Goal: Task Accomplishment & Management: Use online tool/utility

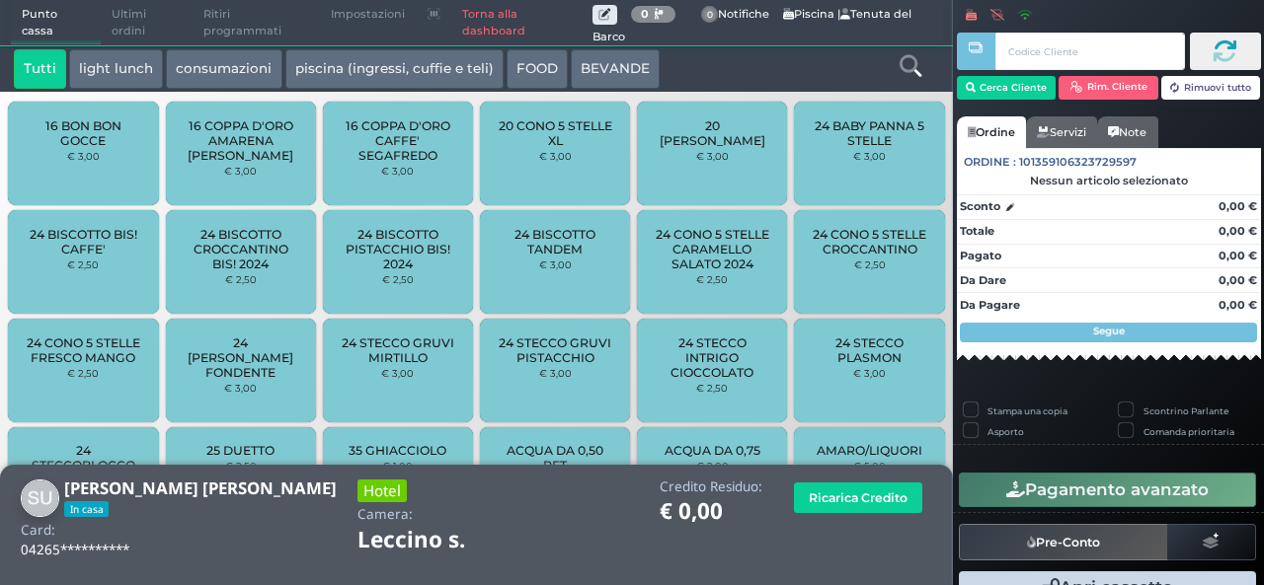
click at [140, 65] on button "light lunch" at bounding box center [116, 68] width 94 height 39
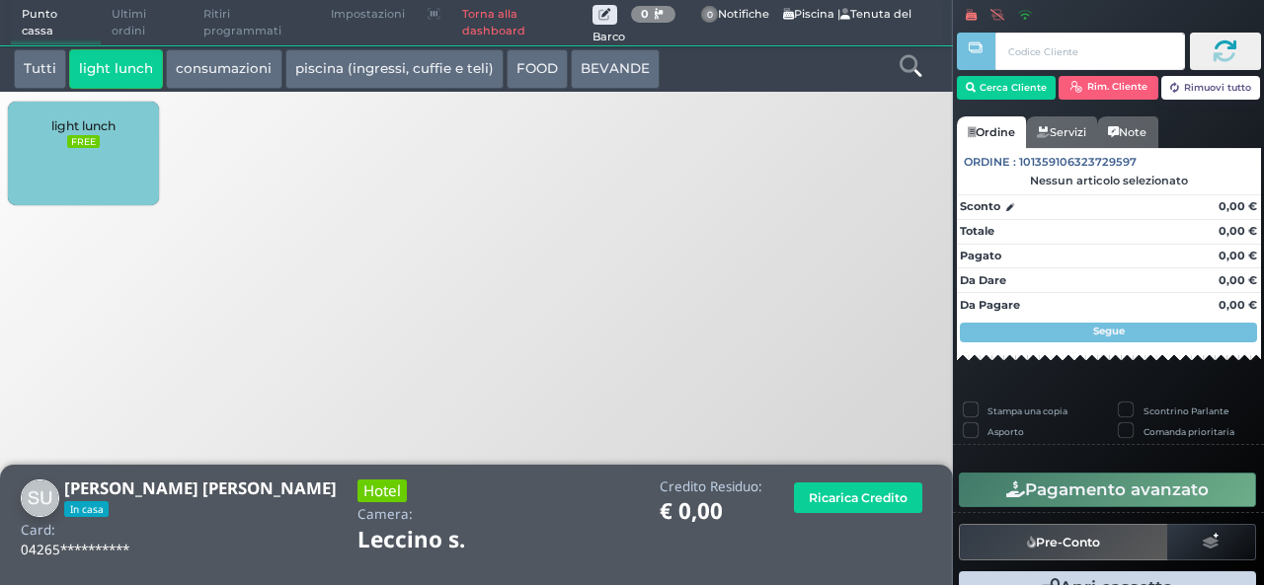
click at [95, 202] on div "light lunch FREE" at bounding box center [83, 154] width 150 height 104
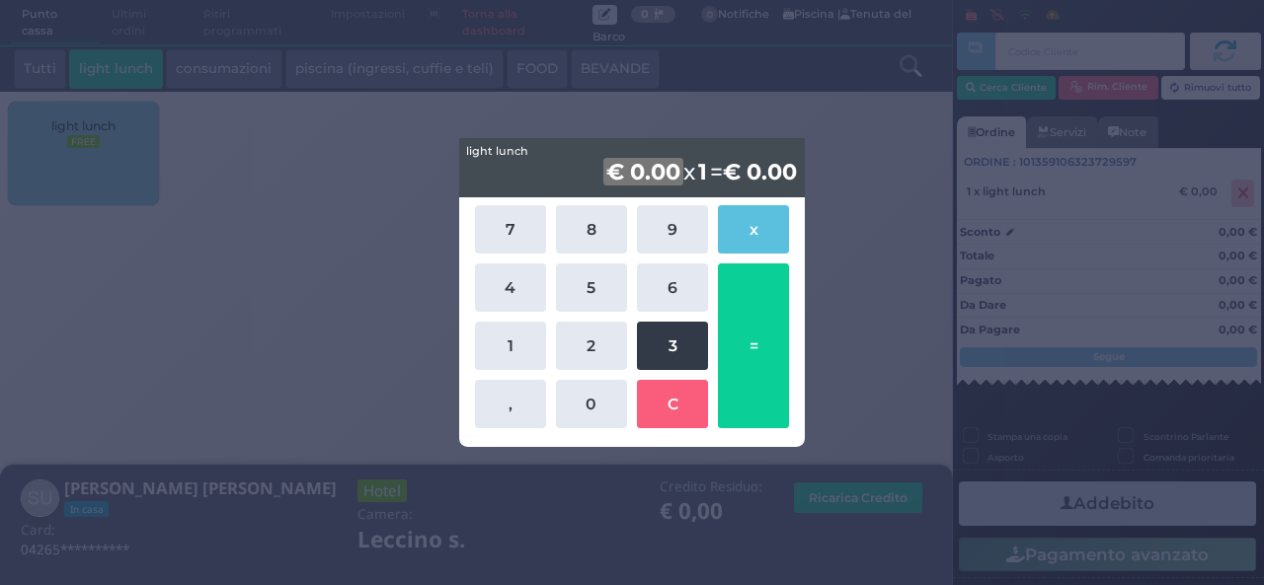
click at [648, 346] on button "3" at bounding box center [672, 346] width 71 height 48
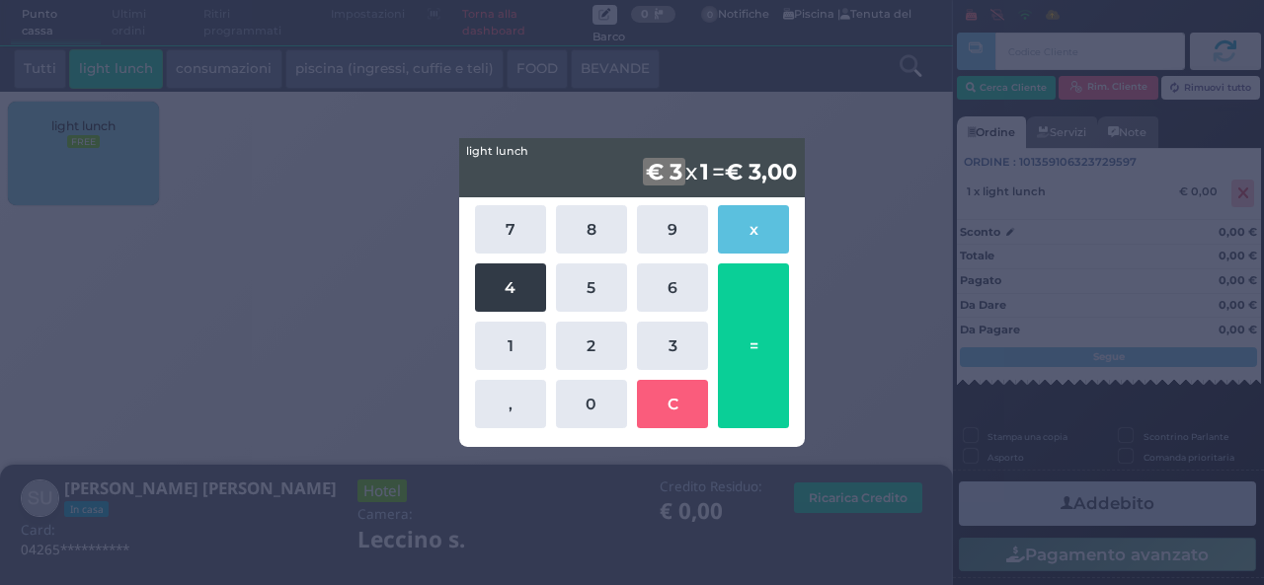
click at [507, 279] on button "4" at bounding box center [510, 288] width 71 height 48
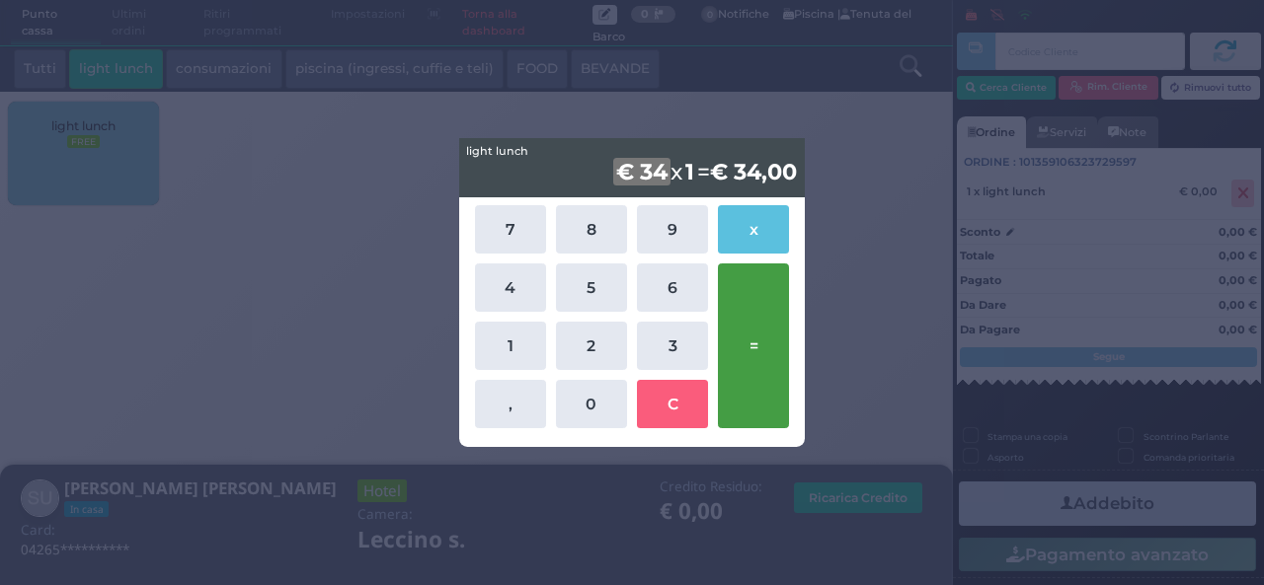
click at [762, 352] on button "=" at bounding box center [753, 346] width 71 height 165
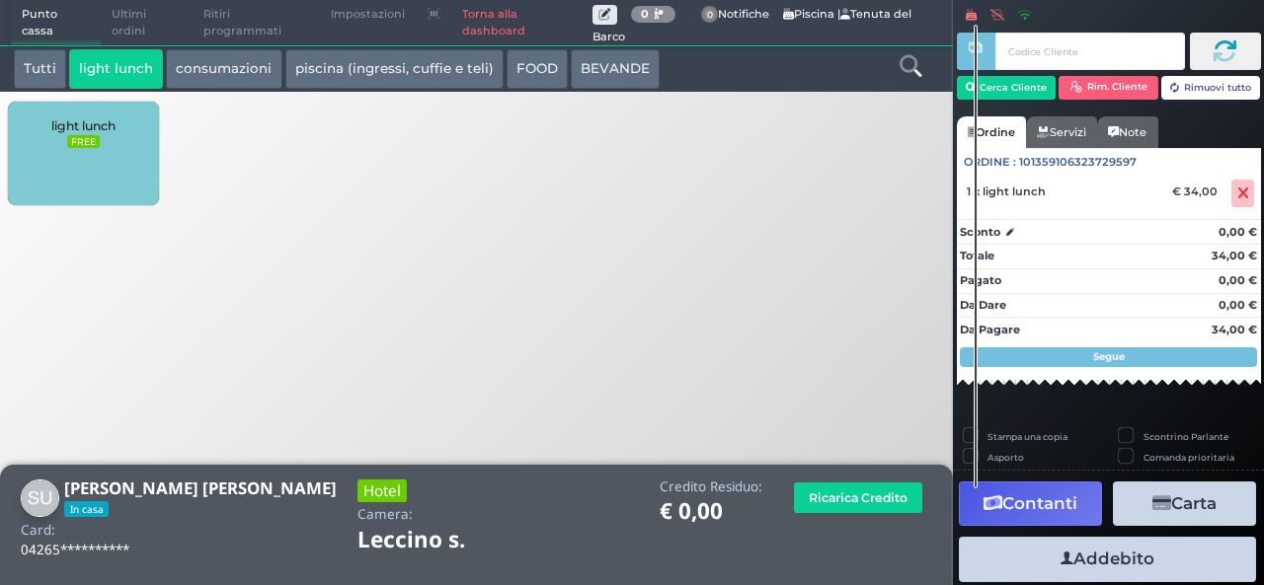
scroll to position [52, 0]
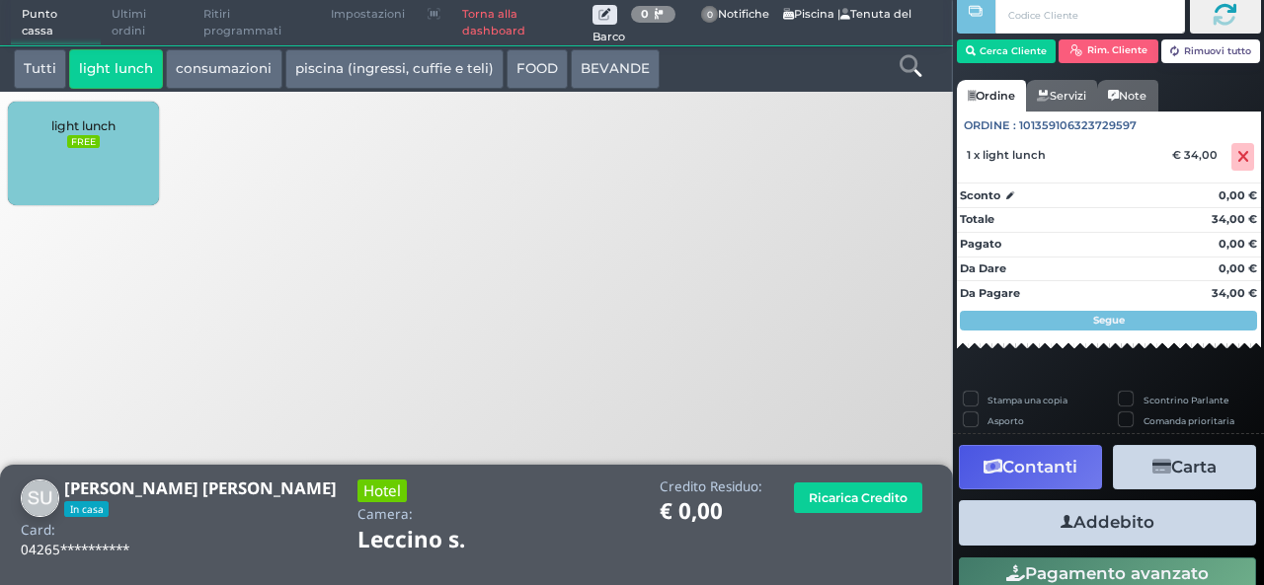
click at [1180, 365] on nav "Cerca Cliente Rim. Cliente Rimuovi tutto CLIENTE SELEZIONATO In casa Cliente: S…" at bounding box center [1109, 183] width 304 height 387
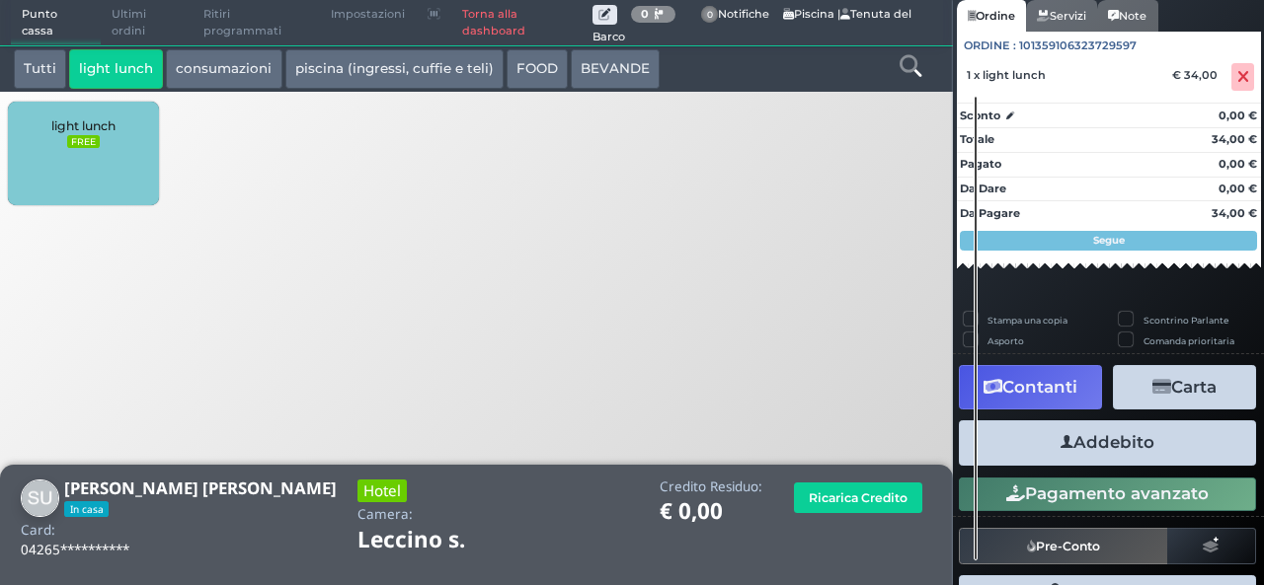
scroll to position [173, 0]
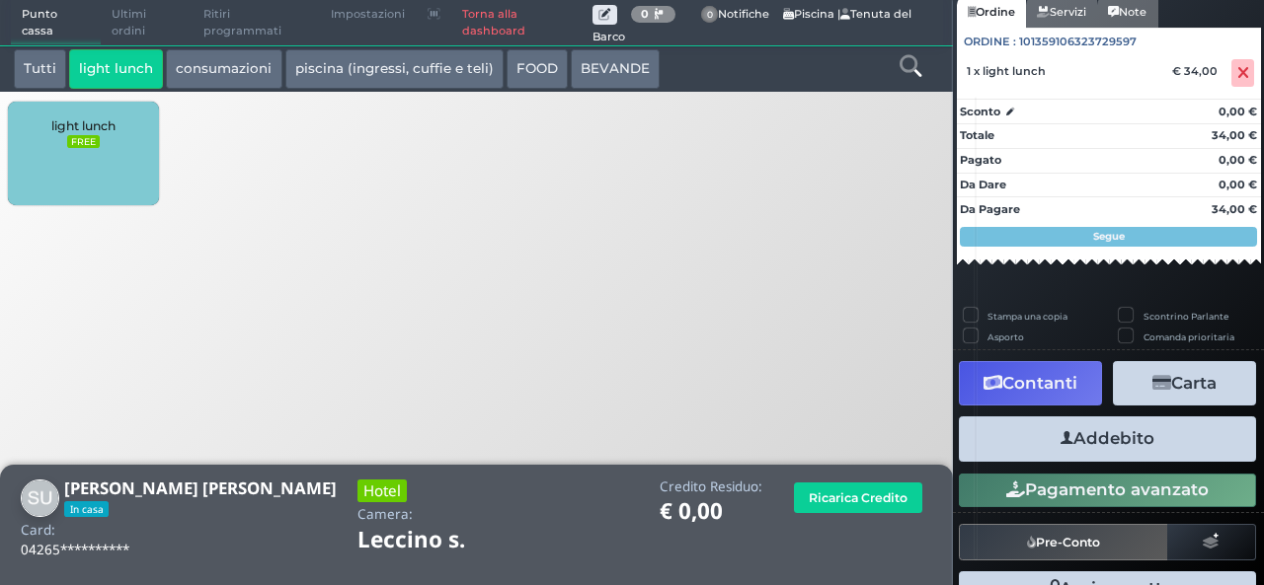
click at [1177, 435] on button "Addebito" at bounding box center [1107, 439] width 297 height 44
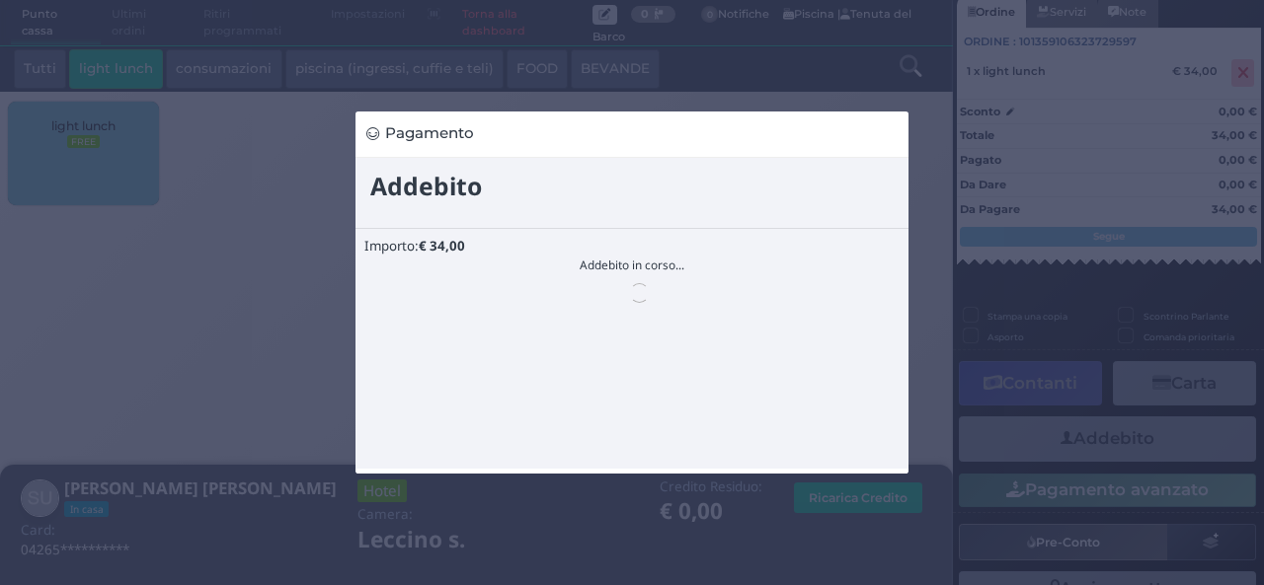
scroll to position [0, 0]
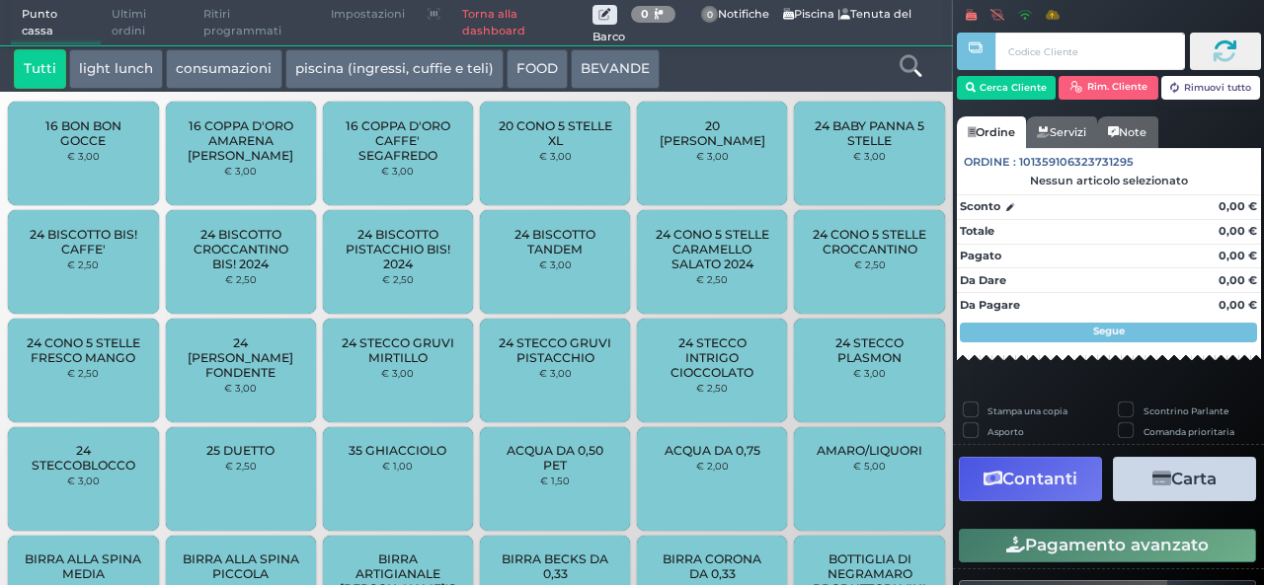
click at [886, 59] on div at bounding box center [910, 68] width 79 height 39
click at [904, 68] on icon at bounding box center [910, 66] width 22 height 22
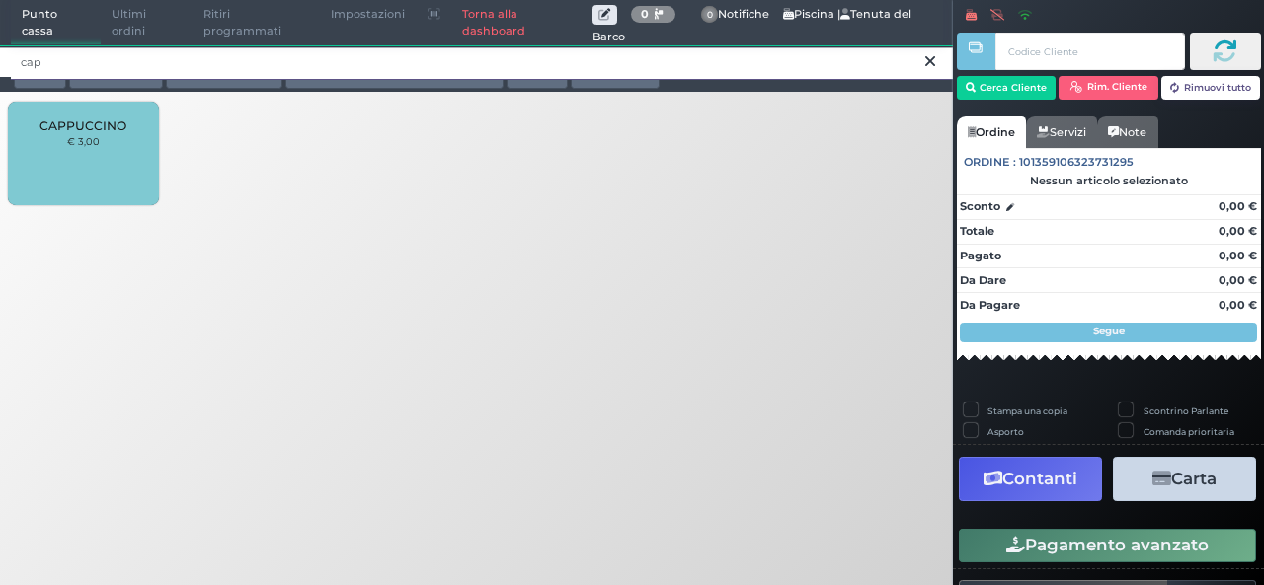
type input "cap"
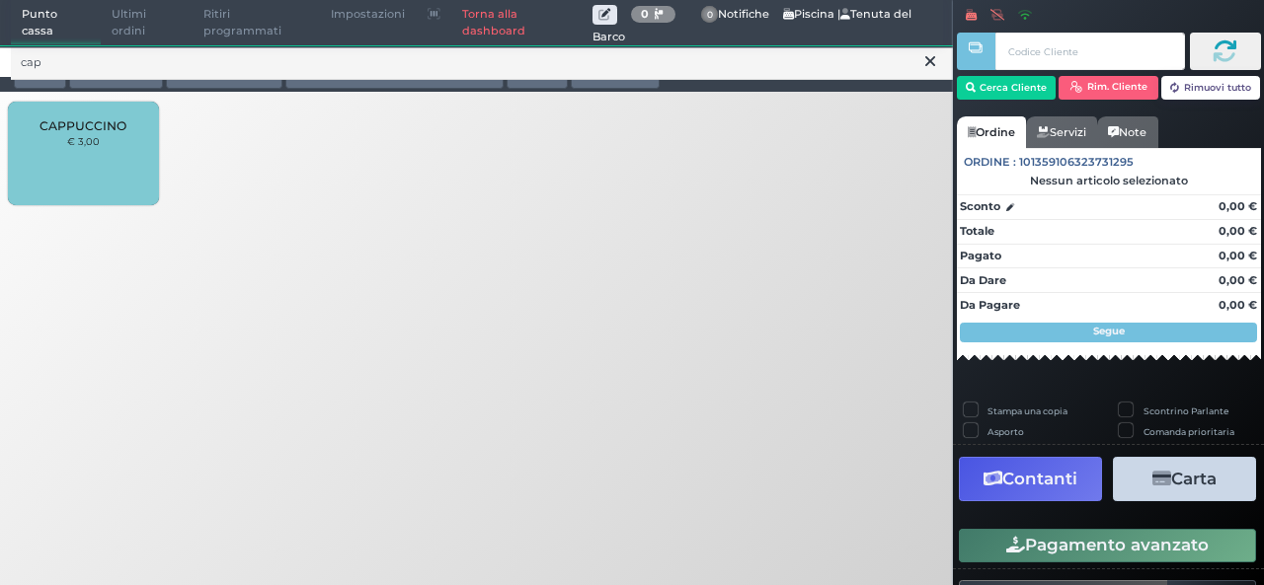
click at [934, 64] on icon at bounding box center [930, 61] width 10 height 20
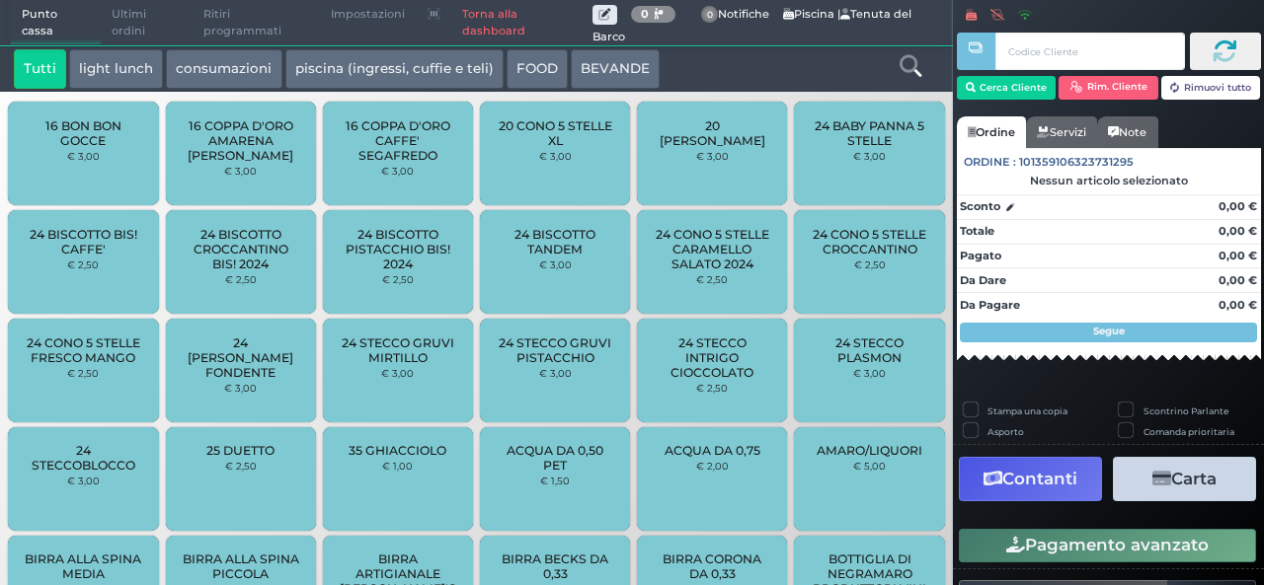
click at [105, 16] on span "Ultimi ordini" at bounding box center [147, 23] width 92 height 44
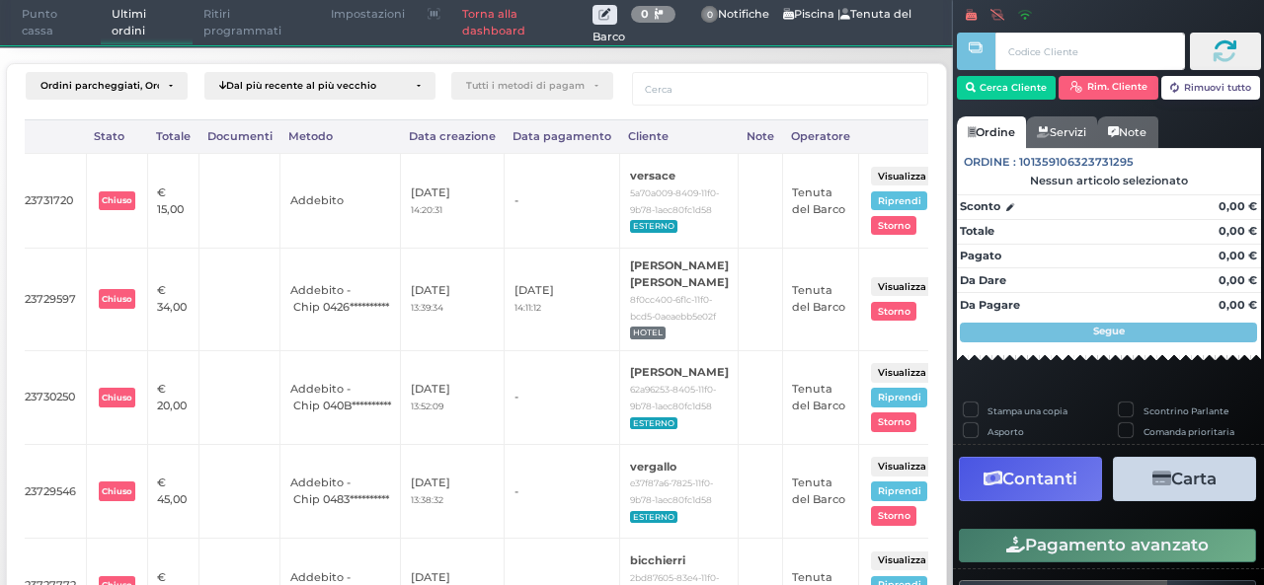
scroll to position [0, 378]
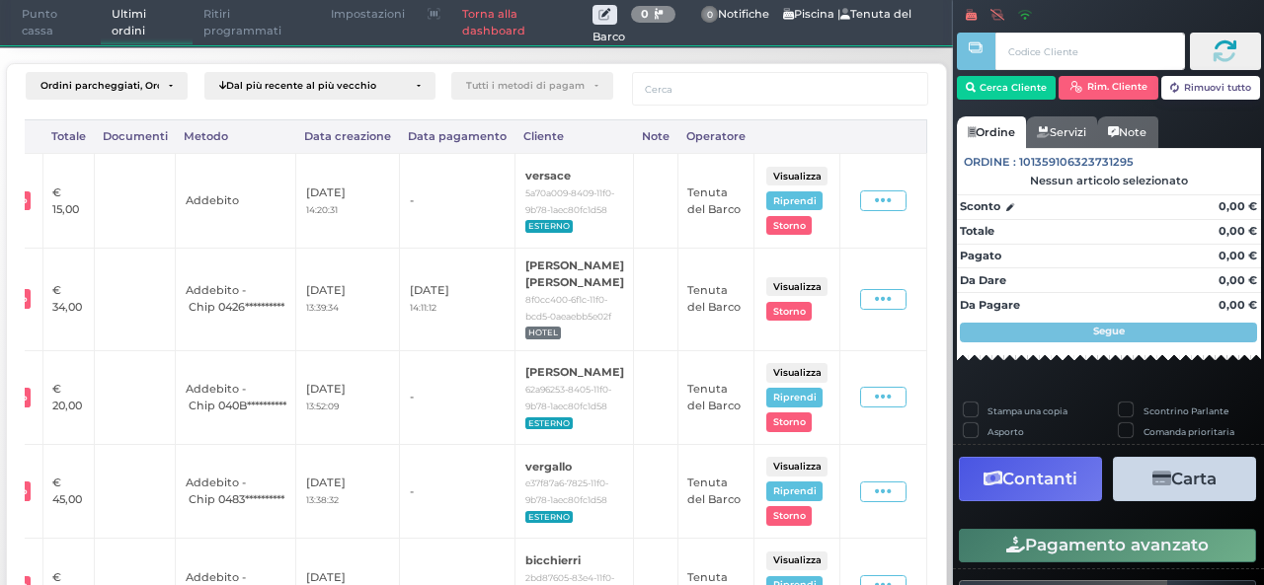
click at [783, 175] on button "Visualizza" at bounding box center [796, 176] width 61 height 19
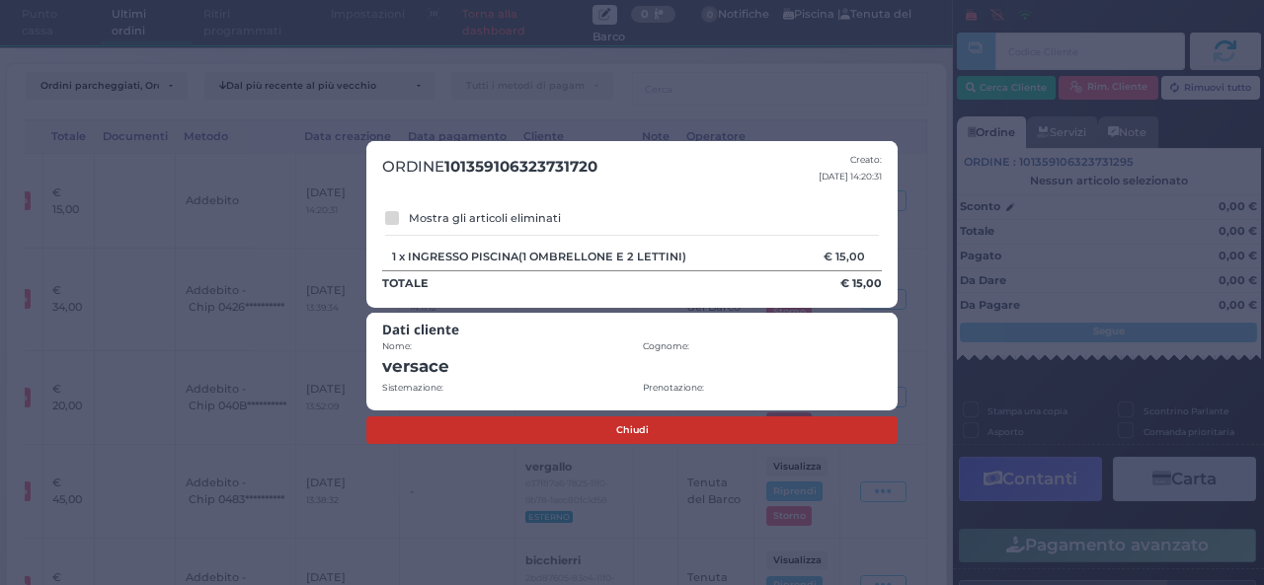
click at [633, 427] on button "Chiudi" at bounding box center [631, 431] width 531 height 28
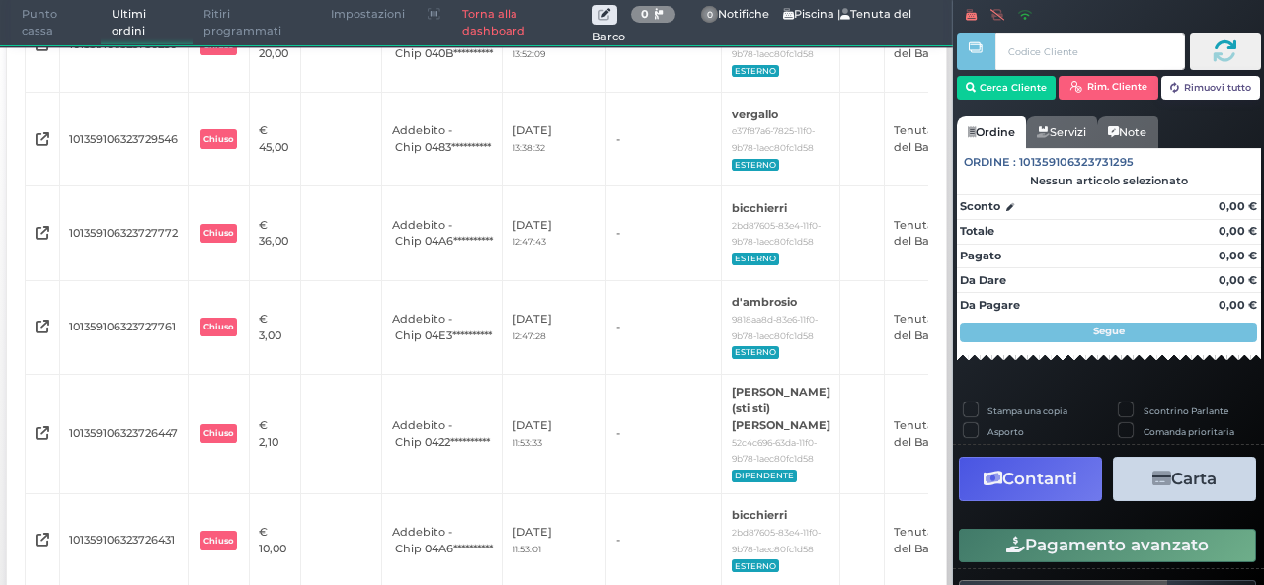
scroll to position [881, 0]
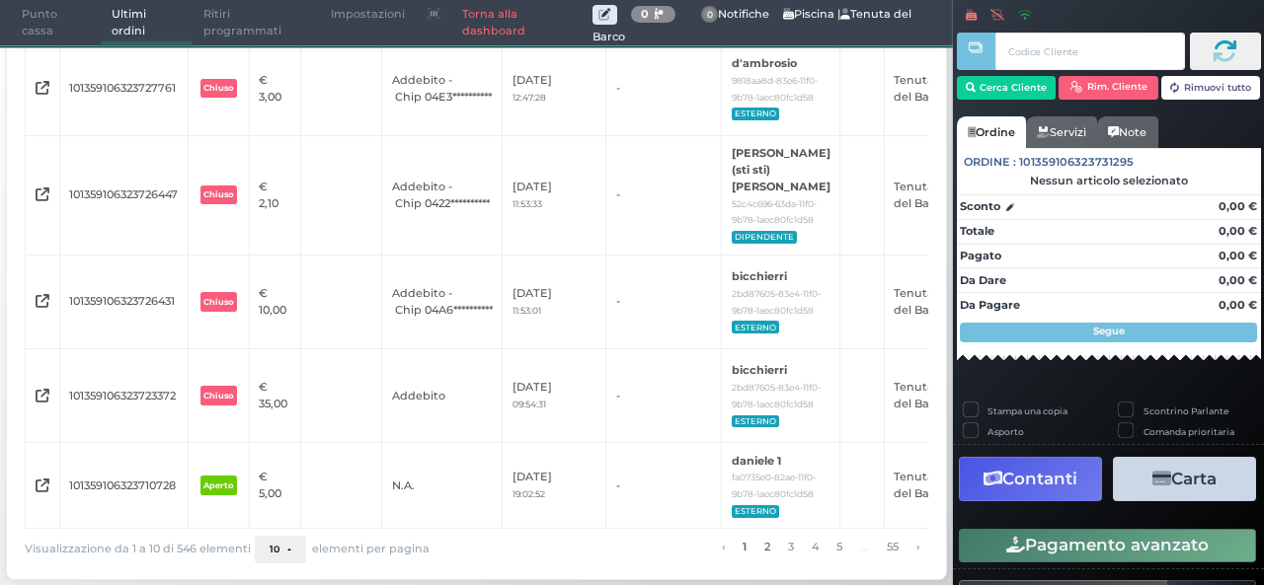
click at [758, 549] on link "2" at bounding box center [766, 547] width 17 height 22
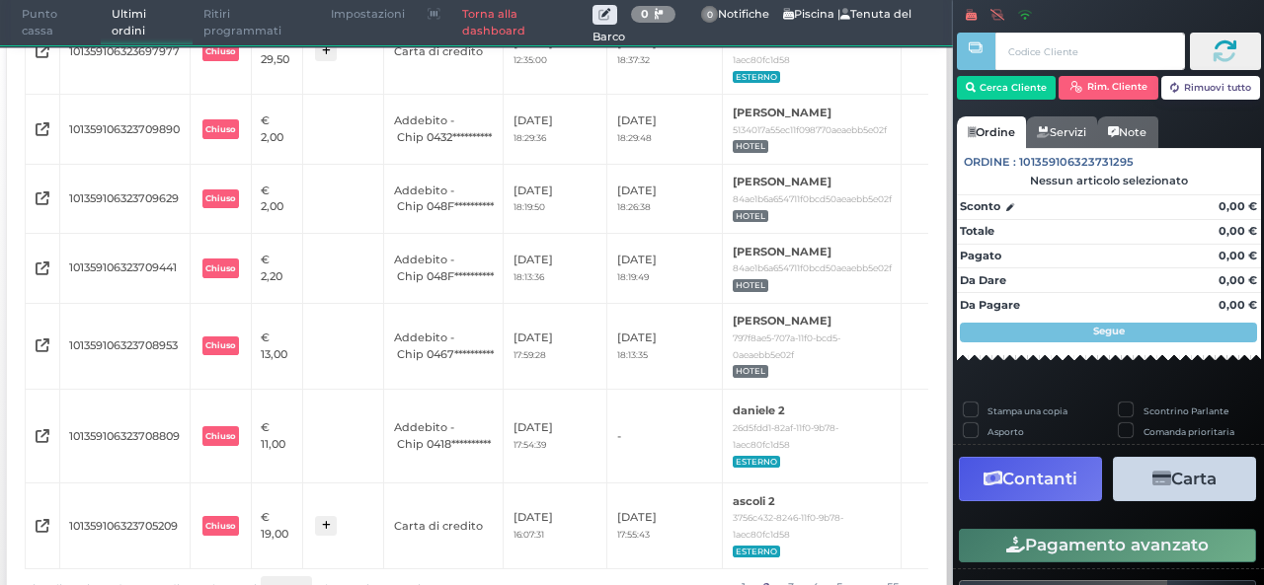
scroll to position [657, 0]
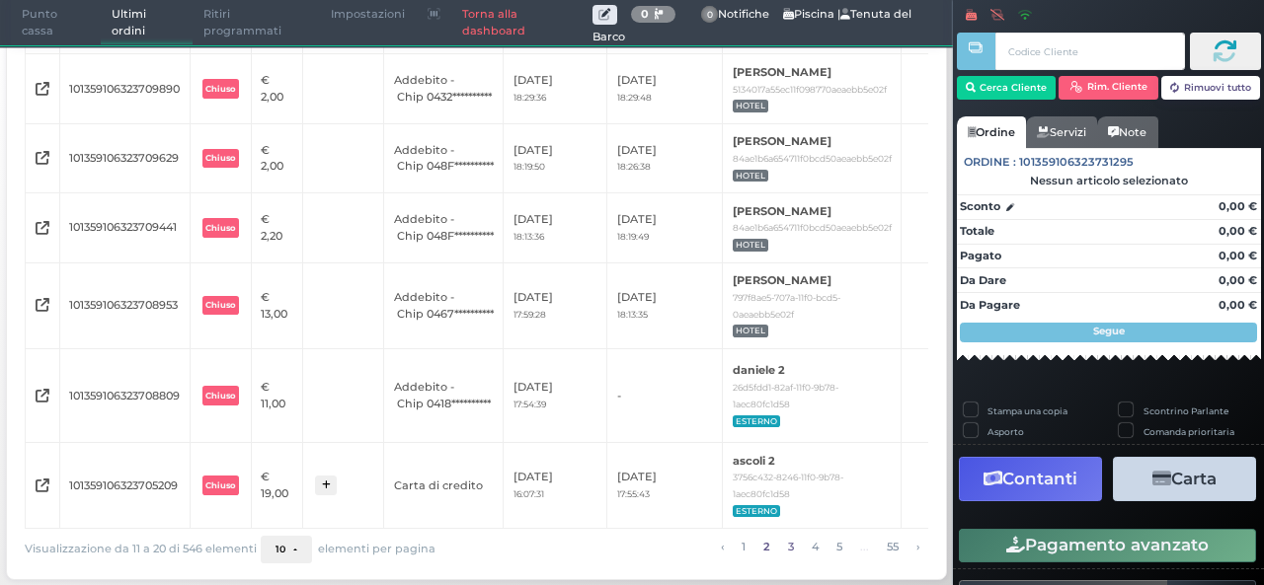
click at [782, 552] on link "3" at bounding box center [790, 547] width 17 height 22
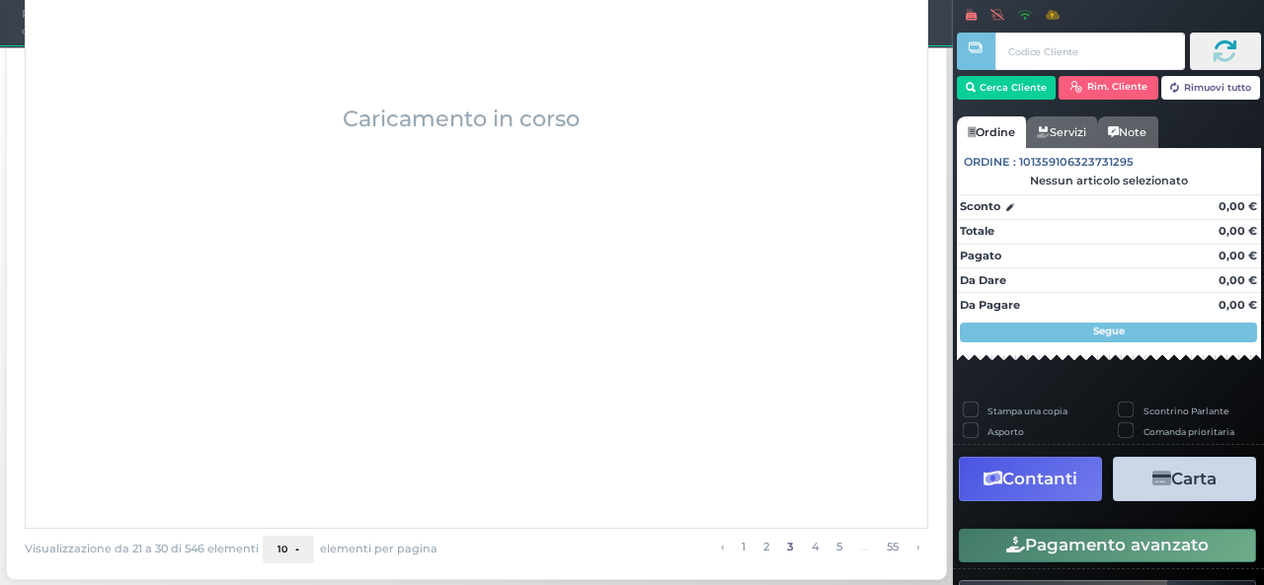
click at [781, 552] on link "3" at bounding box center [790, 547] width 18 height 22
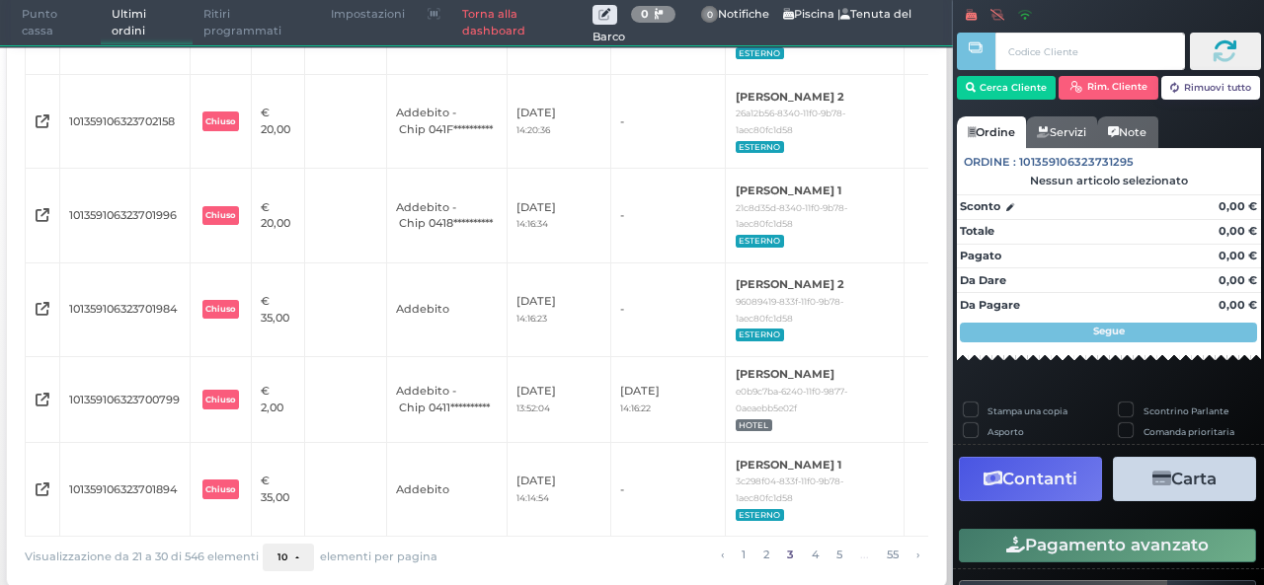
scroll to position [197, 0]
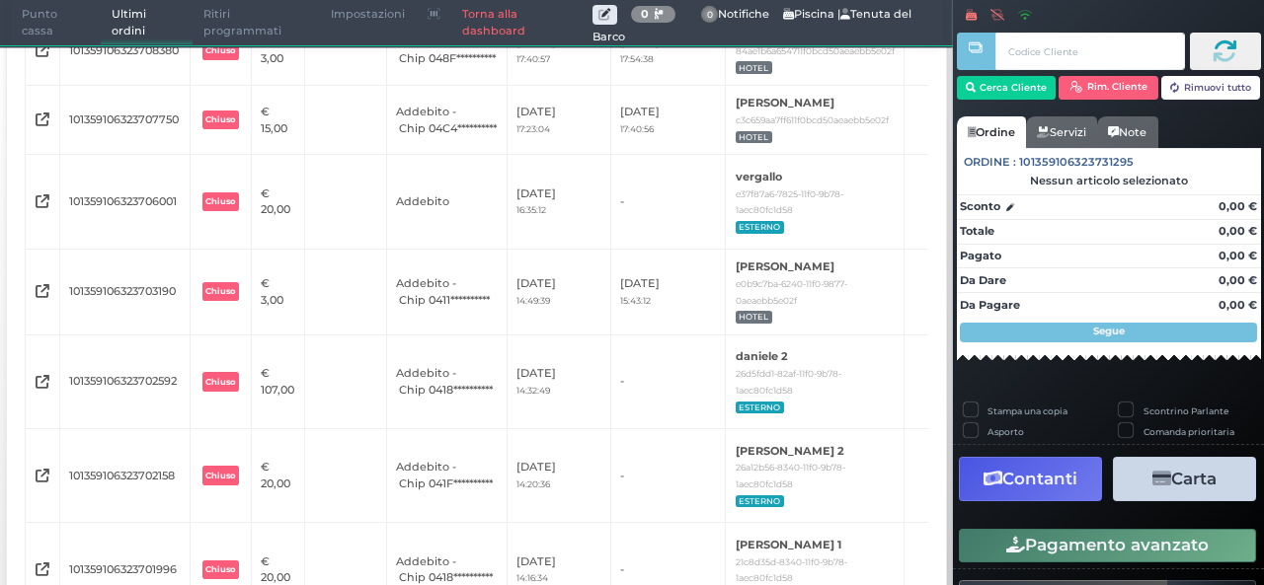
click at [726, 311] on td "[DATE] 15:43:12" at bounding box center [667, 292] width 115 height 86
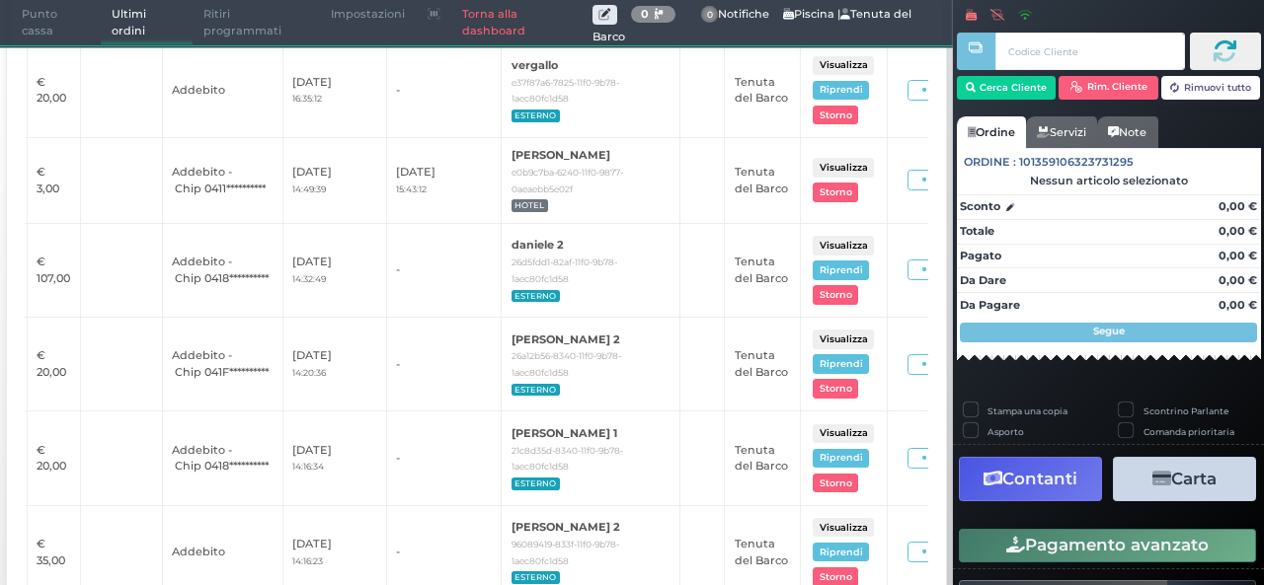
scroll to position [0, 321]
click at [873, 245] on button "Visualizza" at bounding box center [841, 245] width 61 height 19
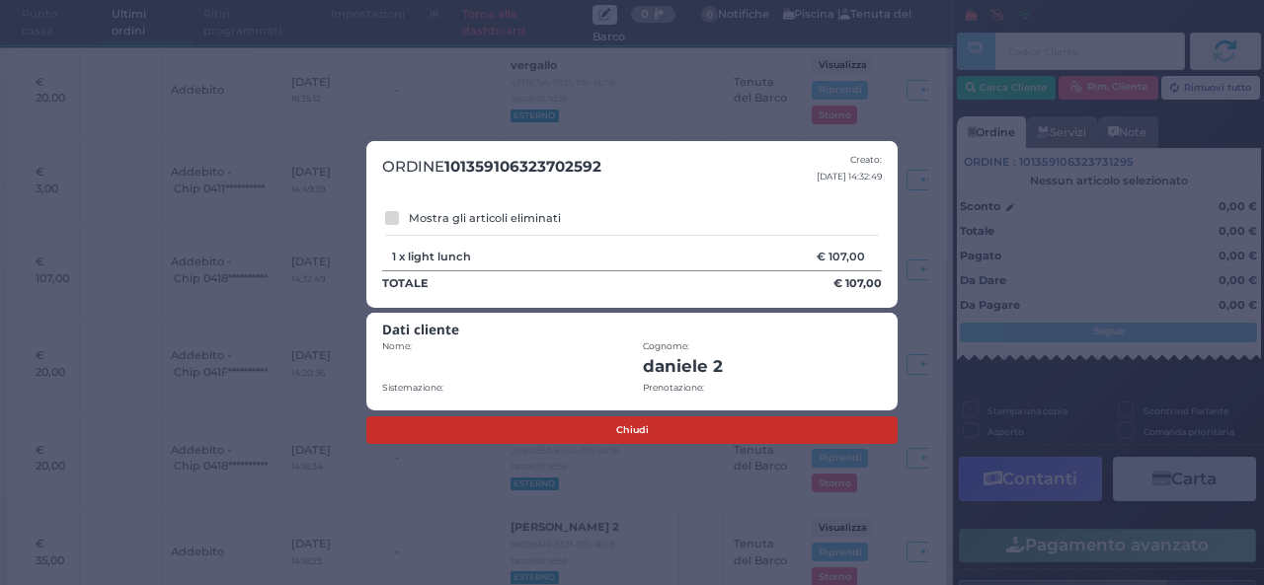
click at [759, 428] on button "Chiudi" at bounding box center [631, 431] width 531 height 28
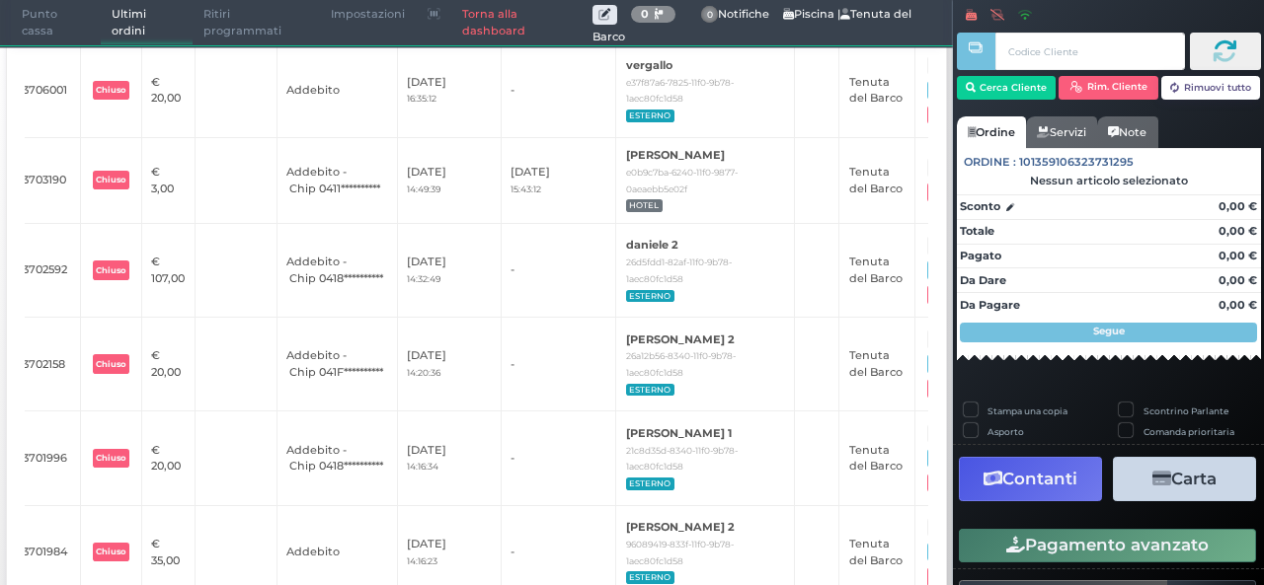
scroll to position [0, 106]
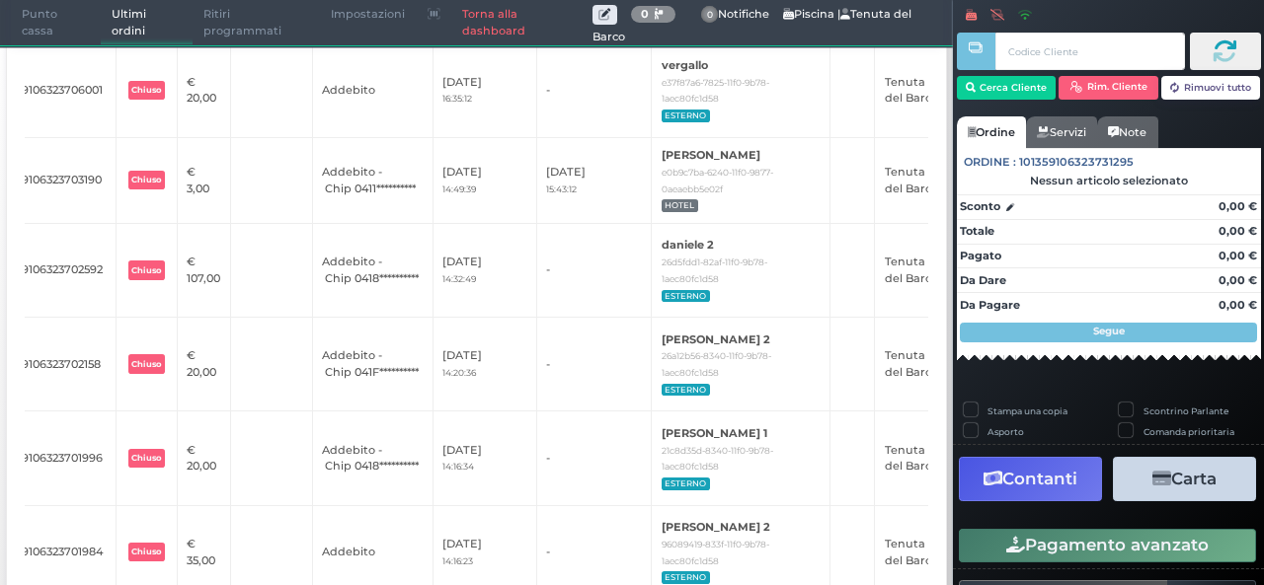
click at [759, 428] on td "[PERSON_NAME] 1 21c8d35d-8340-11f0-9b78-1aec80fc1d58 ESTERNO" at bounding box center [741, 459] width 179 height 94
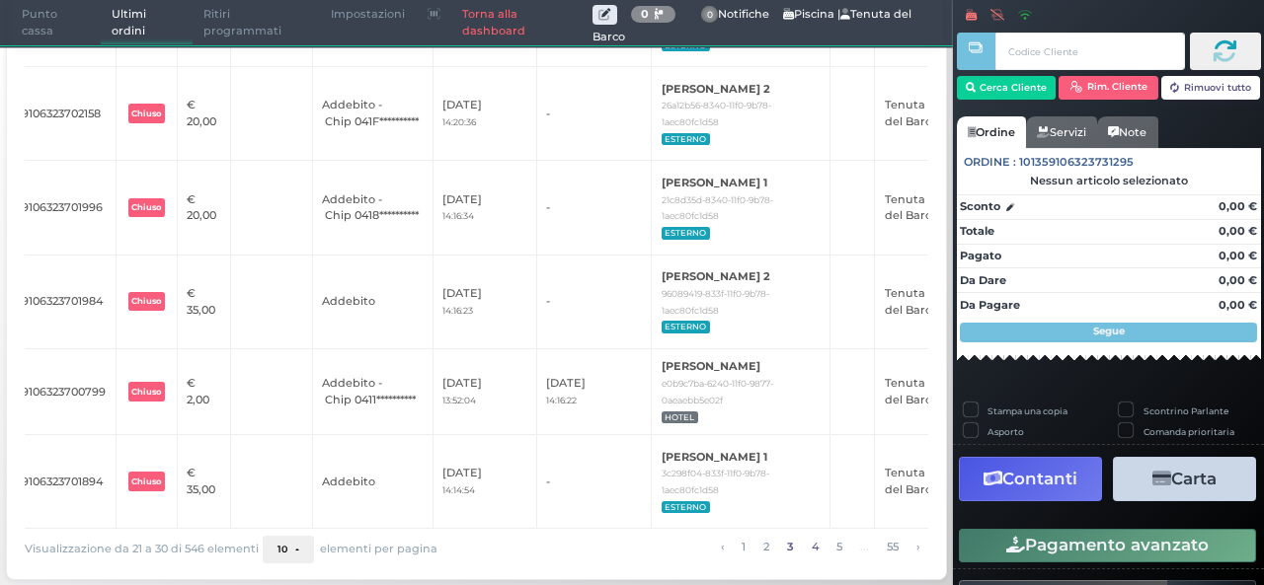
click at [806, 547] on link "4" at bounding box center [815, 547] width 18 height 22
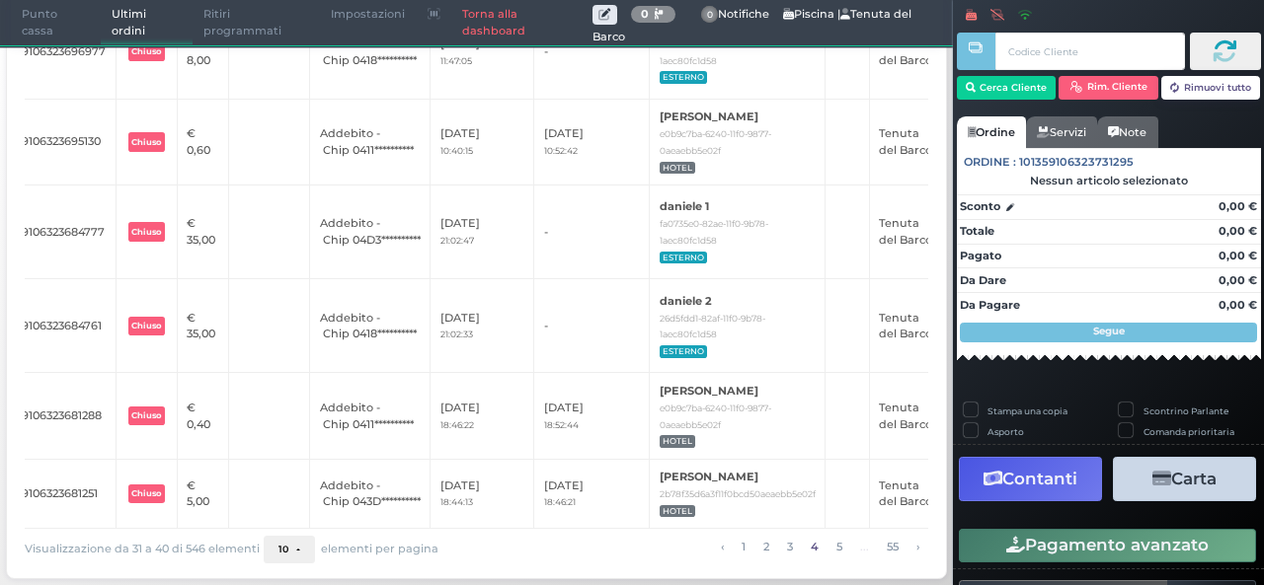
scroll to position [0, 0]
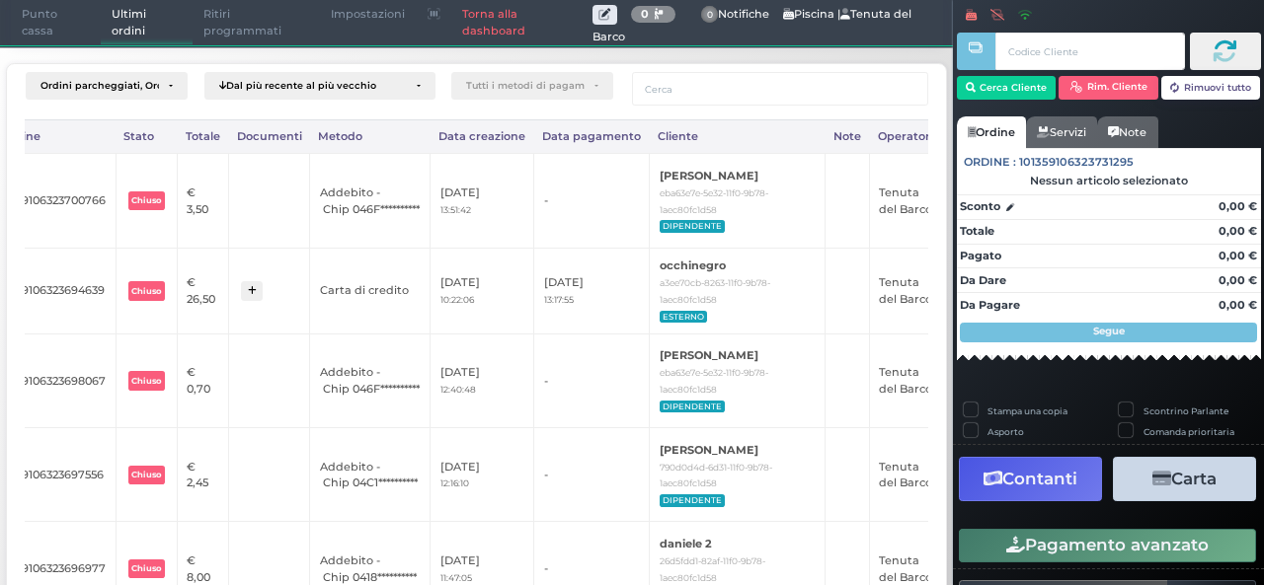
click at [27, 3] on span "Punto cassa" at bounding box center [56, 23] width 91 height 44
